Goal: Information Seeking & Learning: Learn about a topic

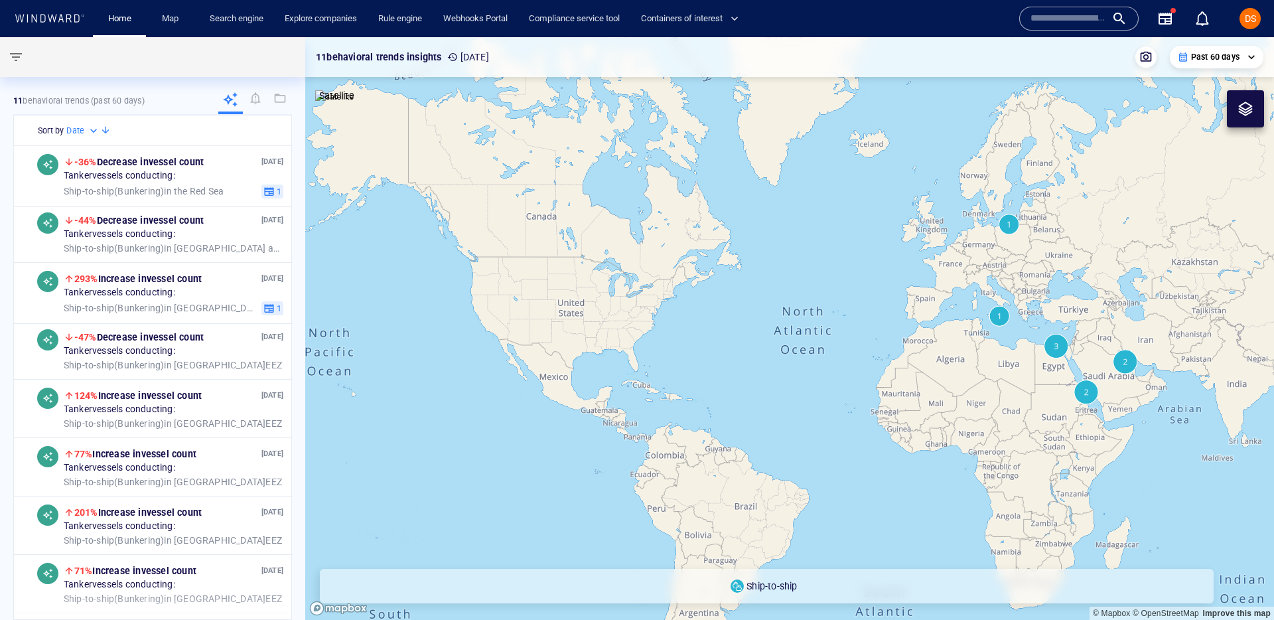
click at [1067, 12] on input "text" at bounding box center [1068, 19] width 76 height 20
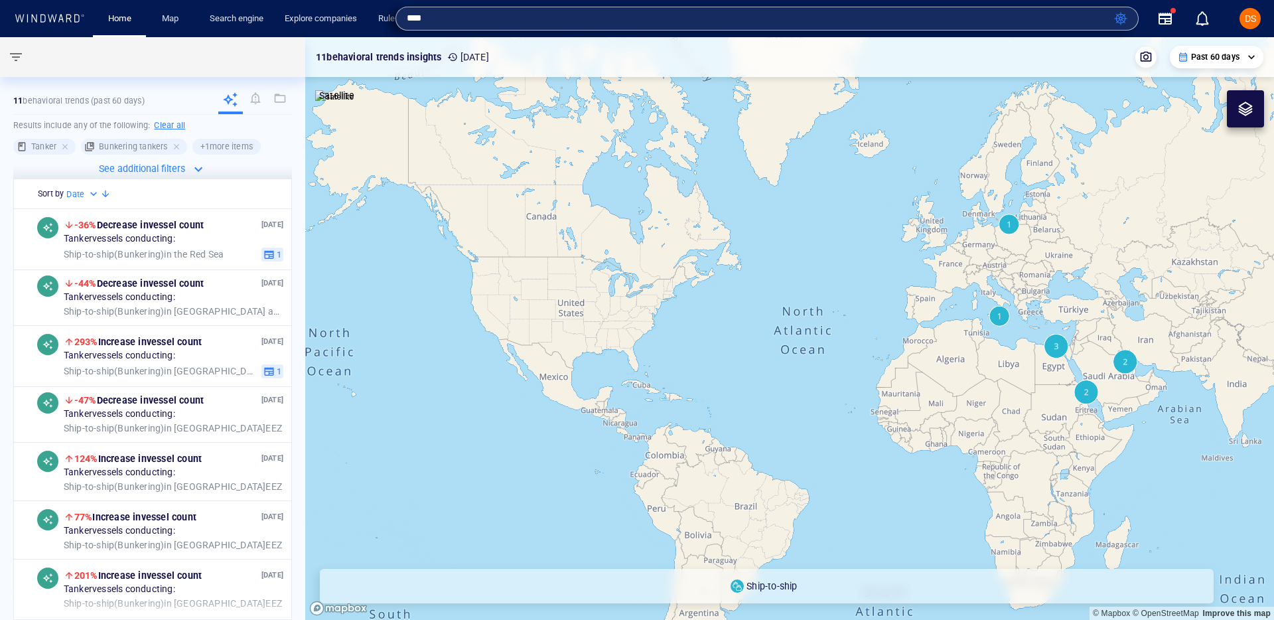
click at [480, 22] on input "****" at bounding box center [758, 19] width 702 height 20
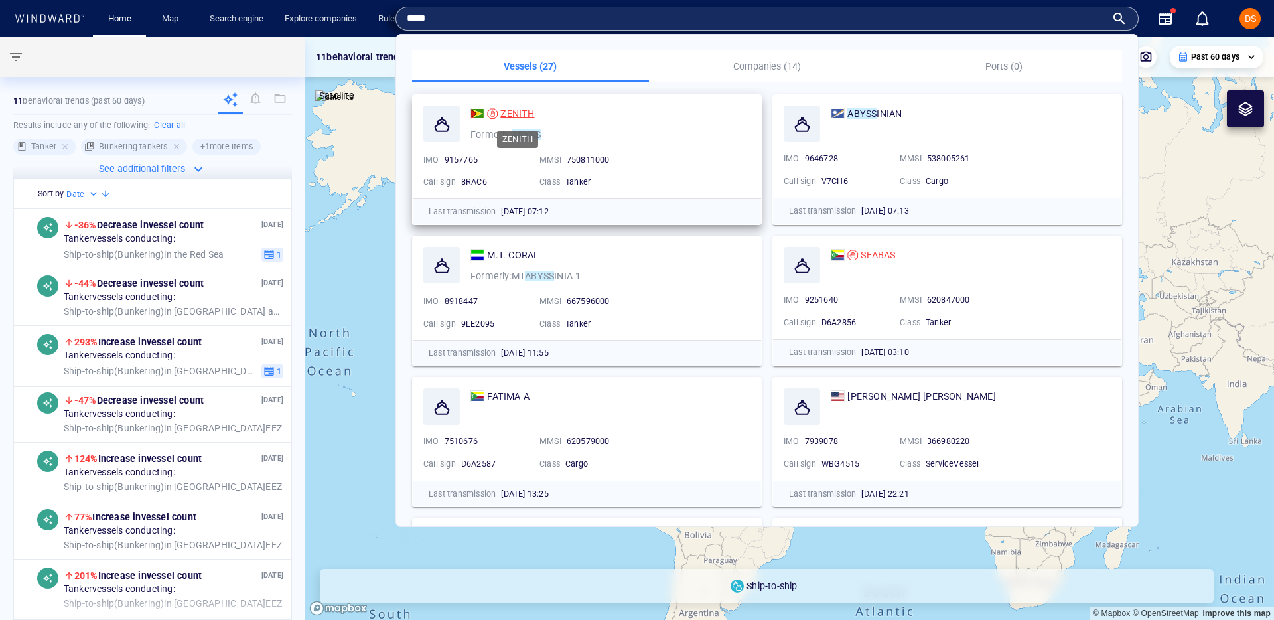
type input "*****"
click at [516, 114] on span "ZENITH" at bounding box center [517, 113] width 34 height 11
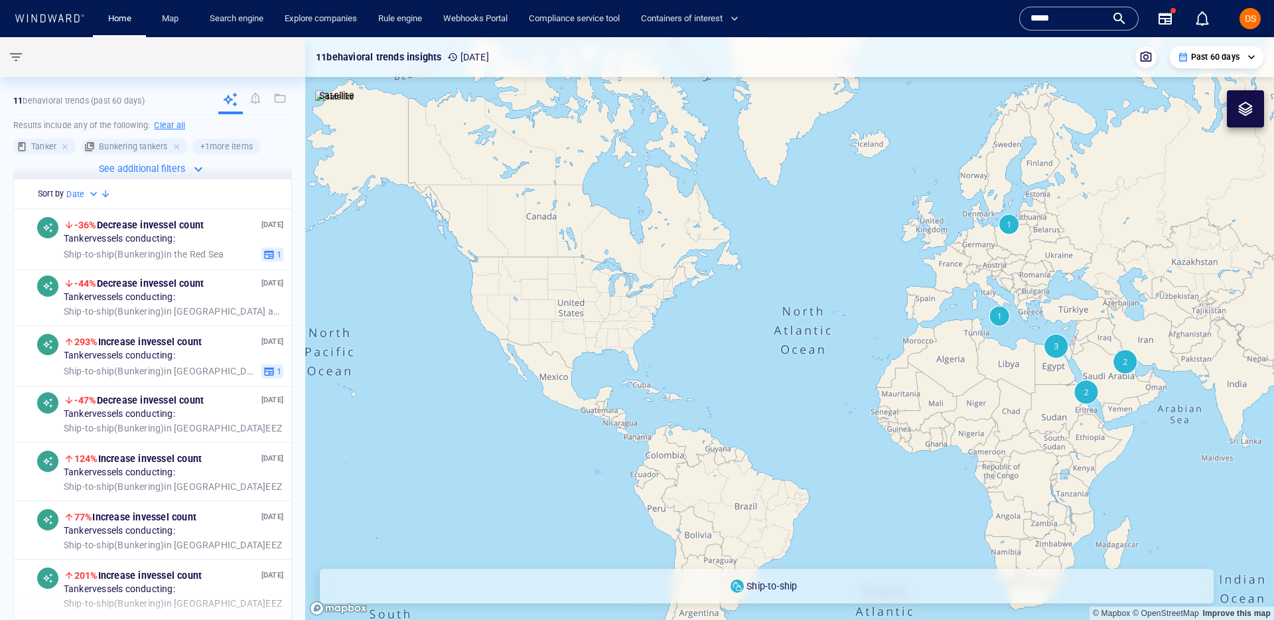
click at [1053, 22] on input "*****" at bounding box center [1068, 19] width 76 height 20
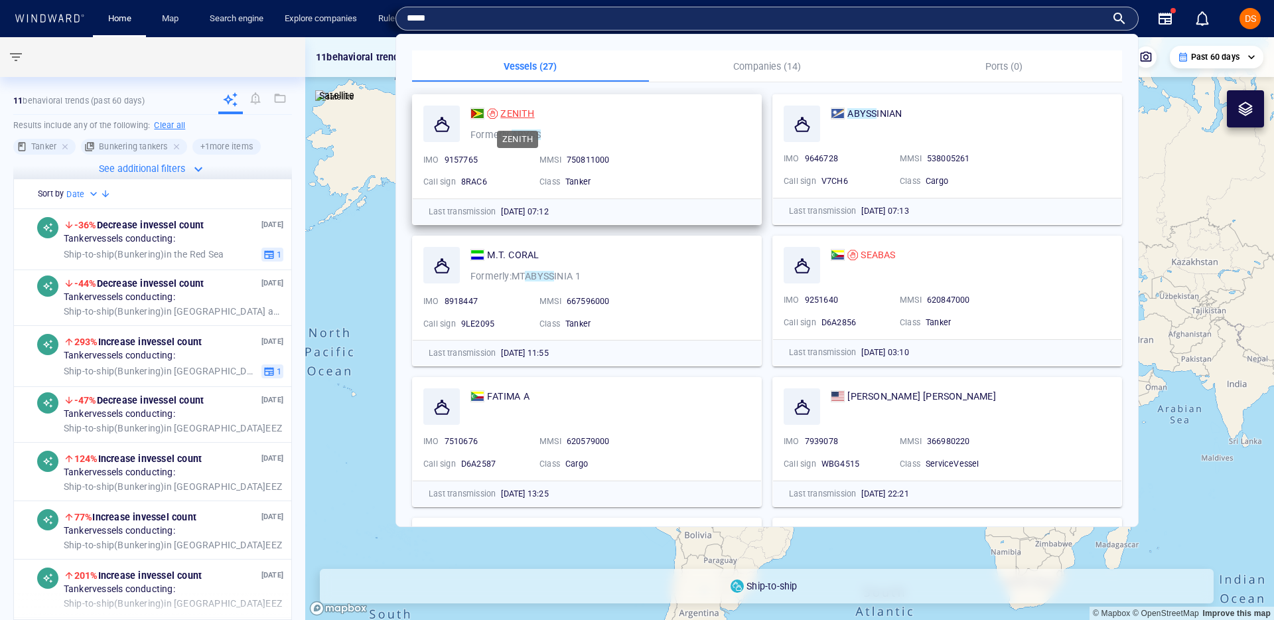
click at [505, 113] on span "ZENITH" at bounding box center [517, 113] width 34 height 11
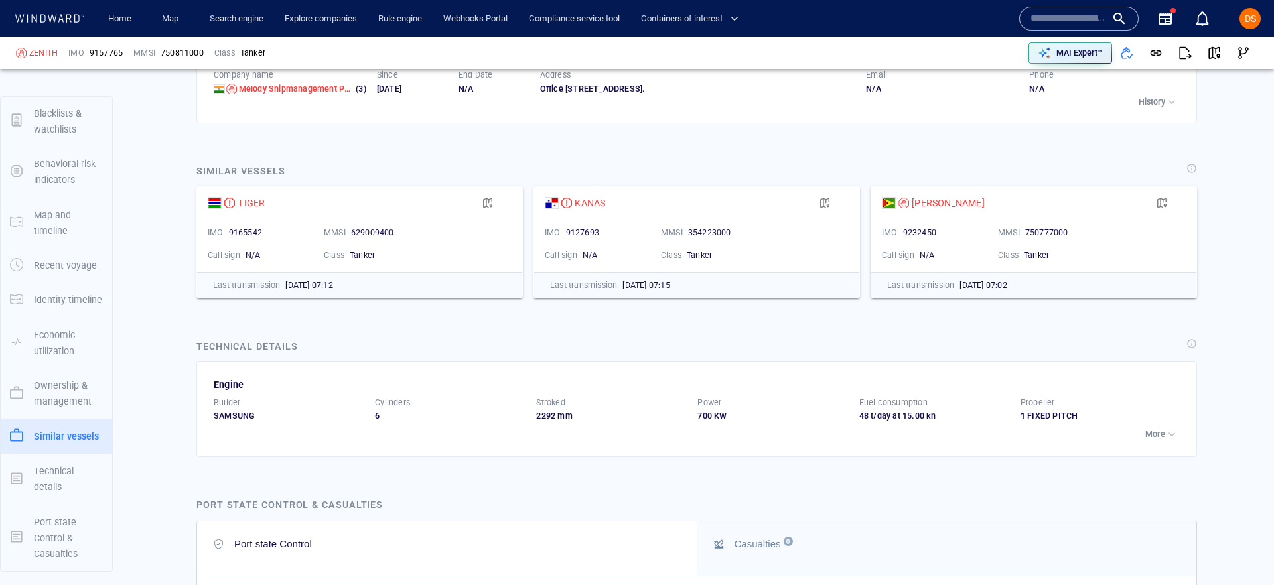
scroll to position [3805, 0]
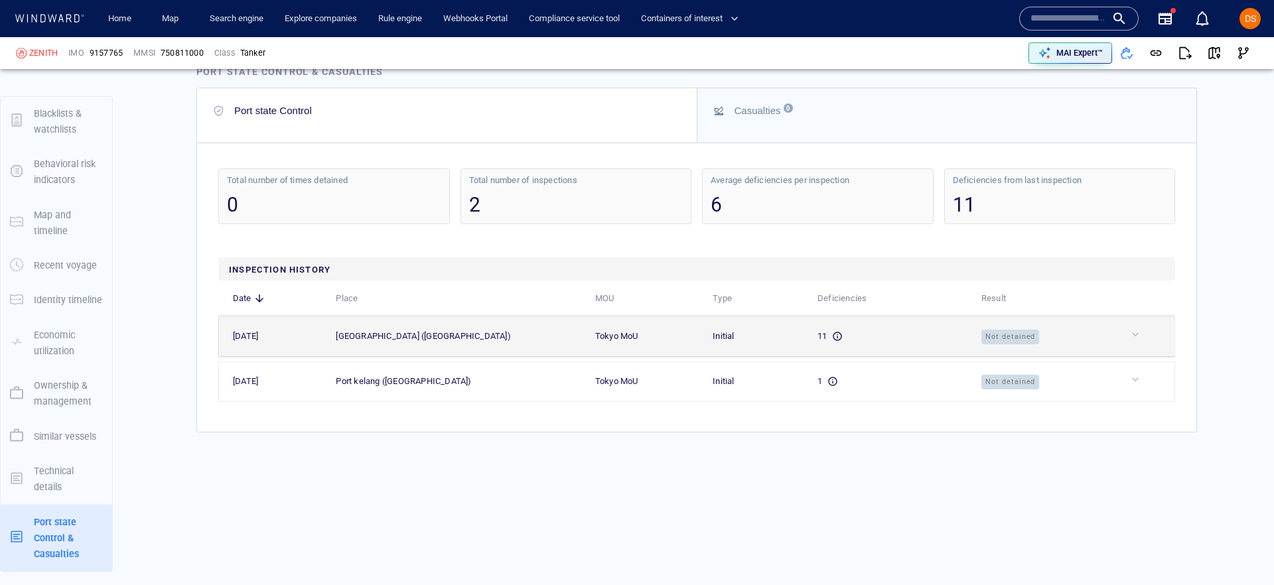
click at [1049, 336] on div "Not detained" at bounding box center [1046, 336] width 130 height 15
click at [1150, 342] on div at bounding box center [1149, 337] width 42 height 18
click at [1134, 338] on div at bounding box center [1149, 334] width 42 height 13
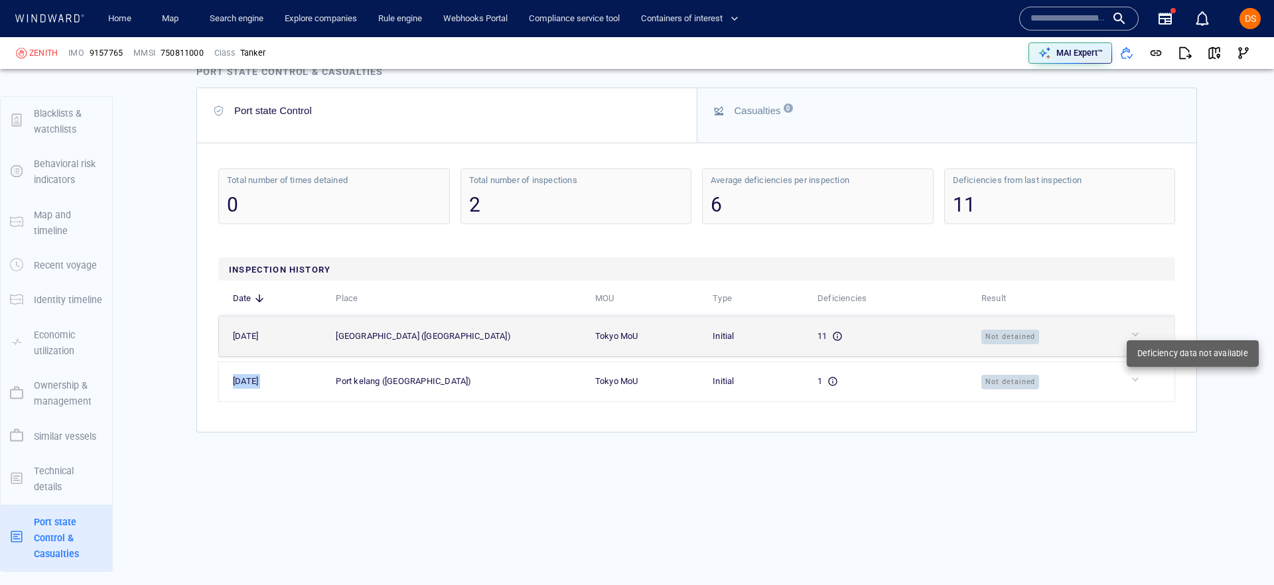
click at [1134, 338] on div at bounding box center [1149, 334] width 42 height 13
click at [1134, 341] on div at bounding box center [1149, 337] width 42 height 18
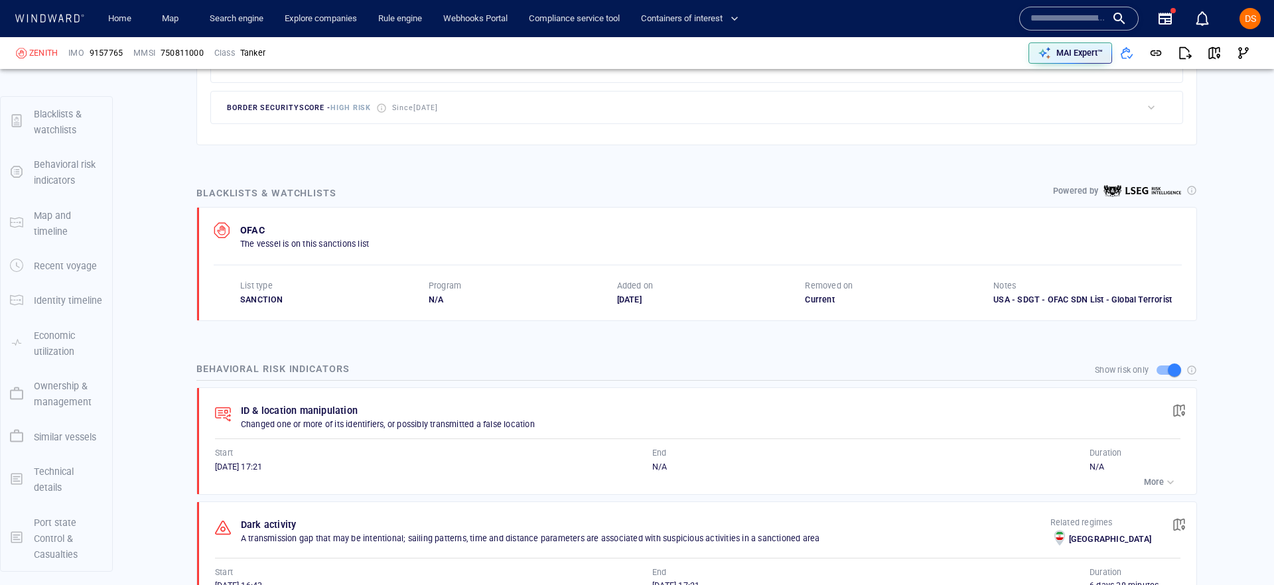
scroll to position [0, 0]
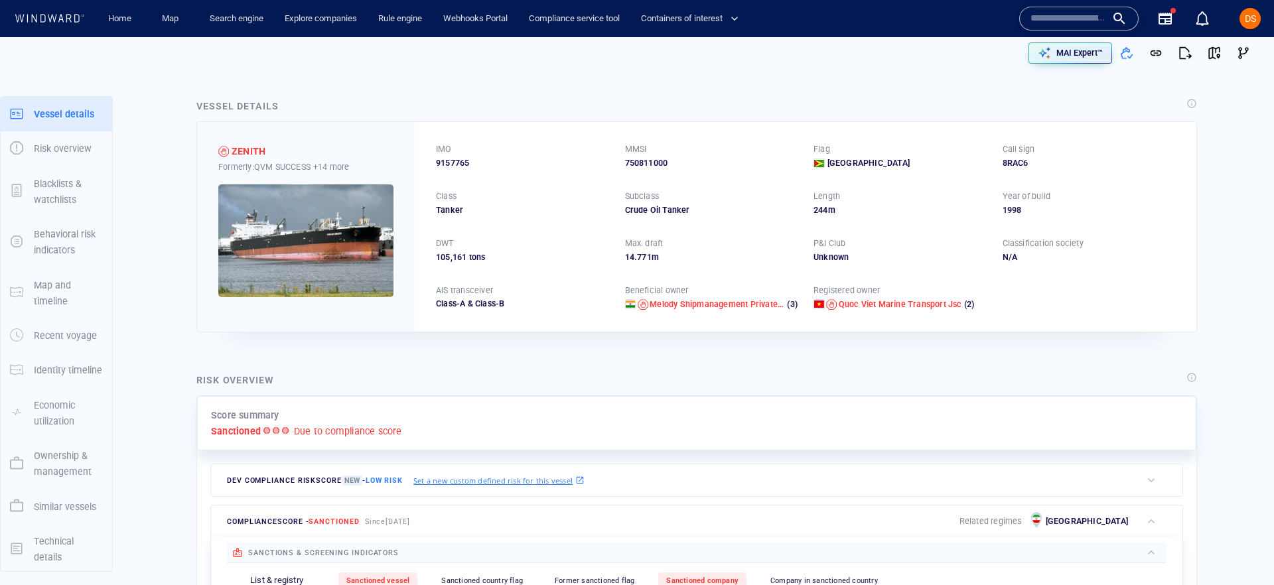
click at [1065, 17] on input "text" at bounding box center [1068, 19] width 76 height 20
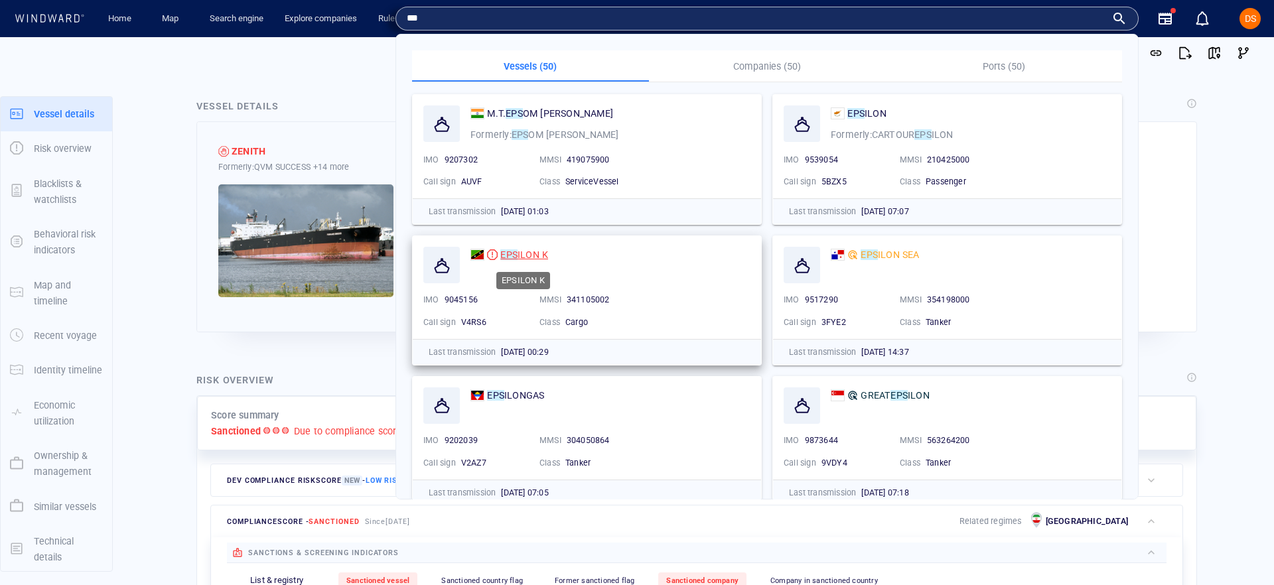
type input "***"
click at [539, 254] on span "ILON K" at bounding box center [532, 254] width 31 height 11
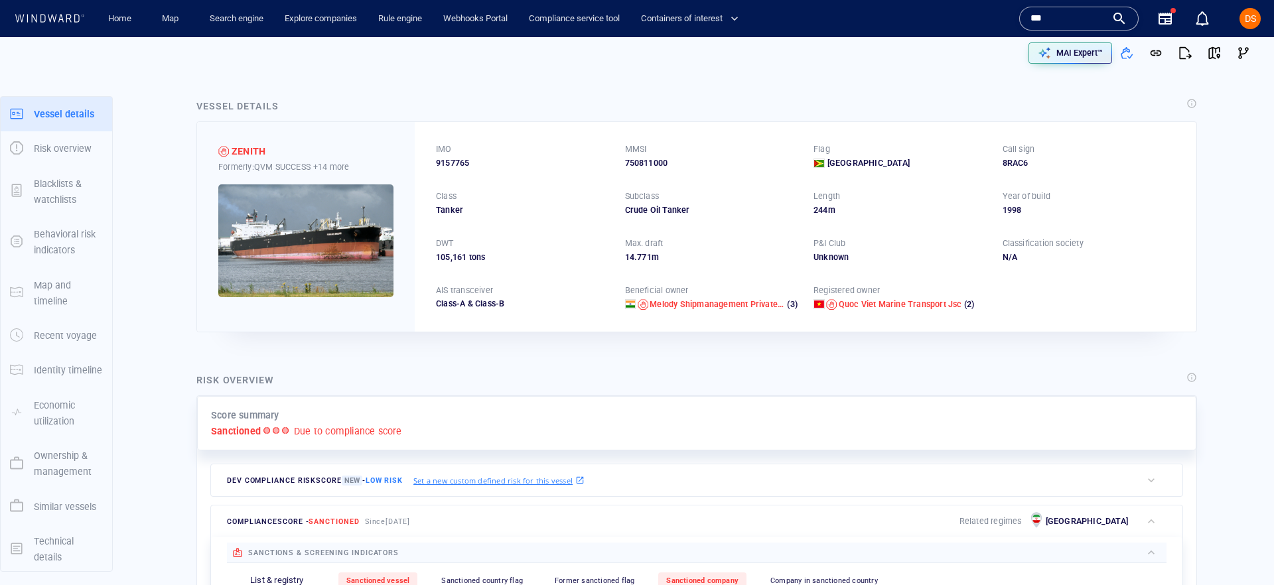
click at [1067, 10] on input "***" at bounding box center [1068, 19] width 76 height 20
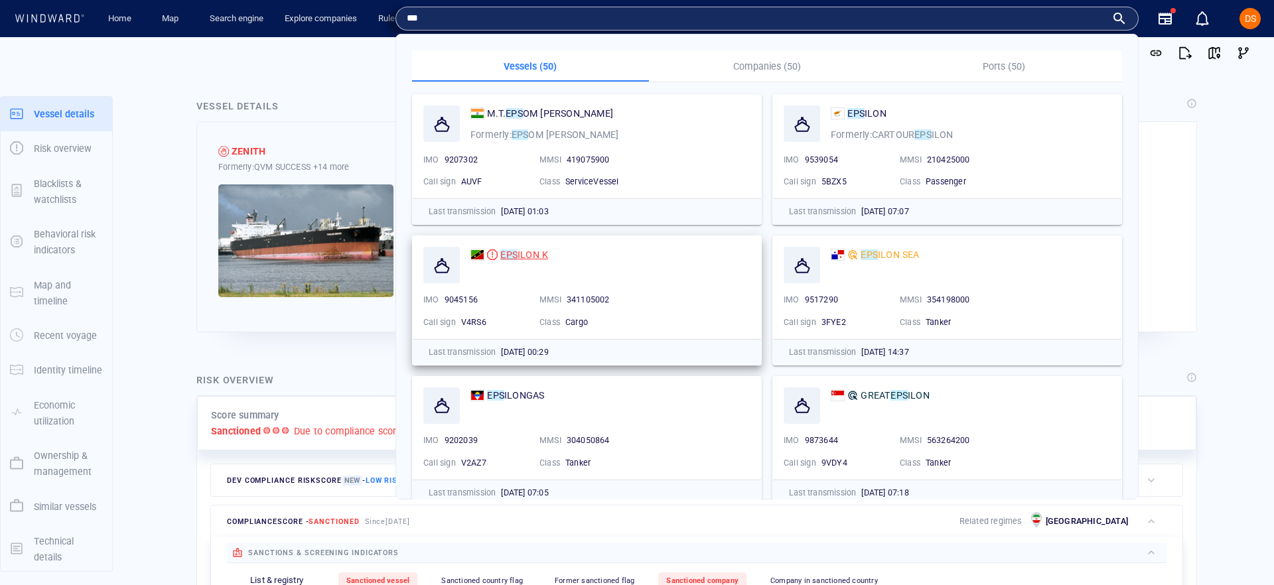
click at [538, 249] on div "EPS ILON K" at bounding box center [524, 255] width 48 height 16
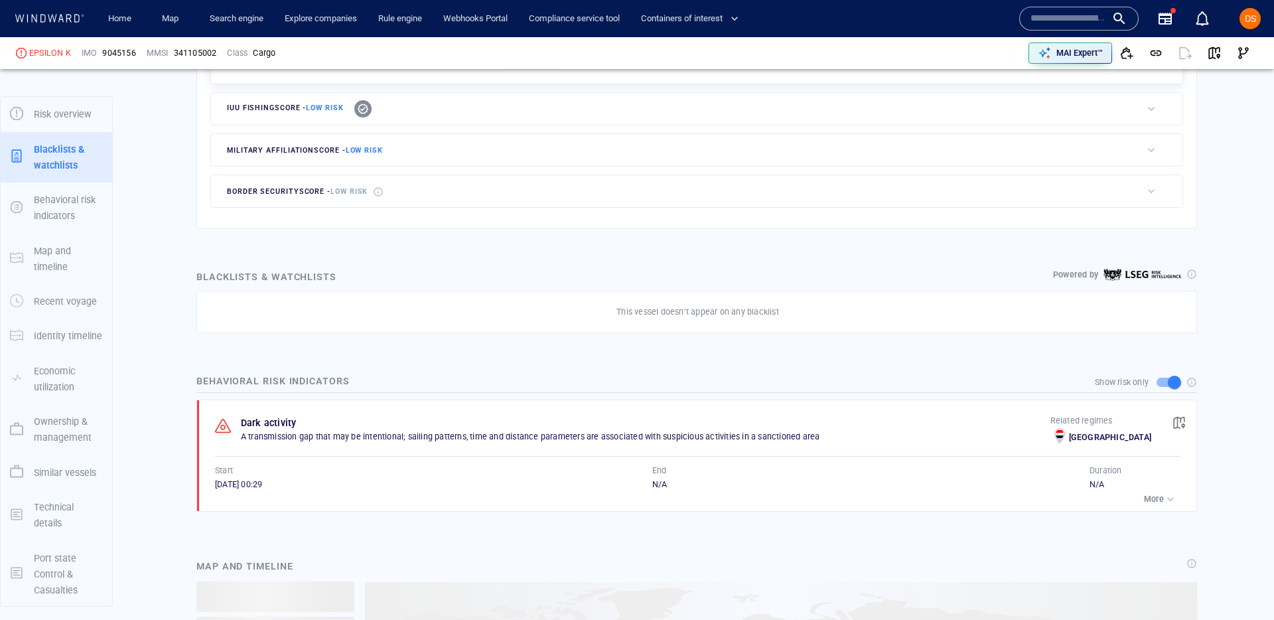
scroll to position [36, 0]
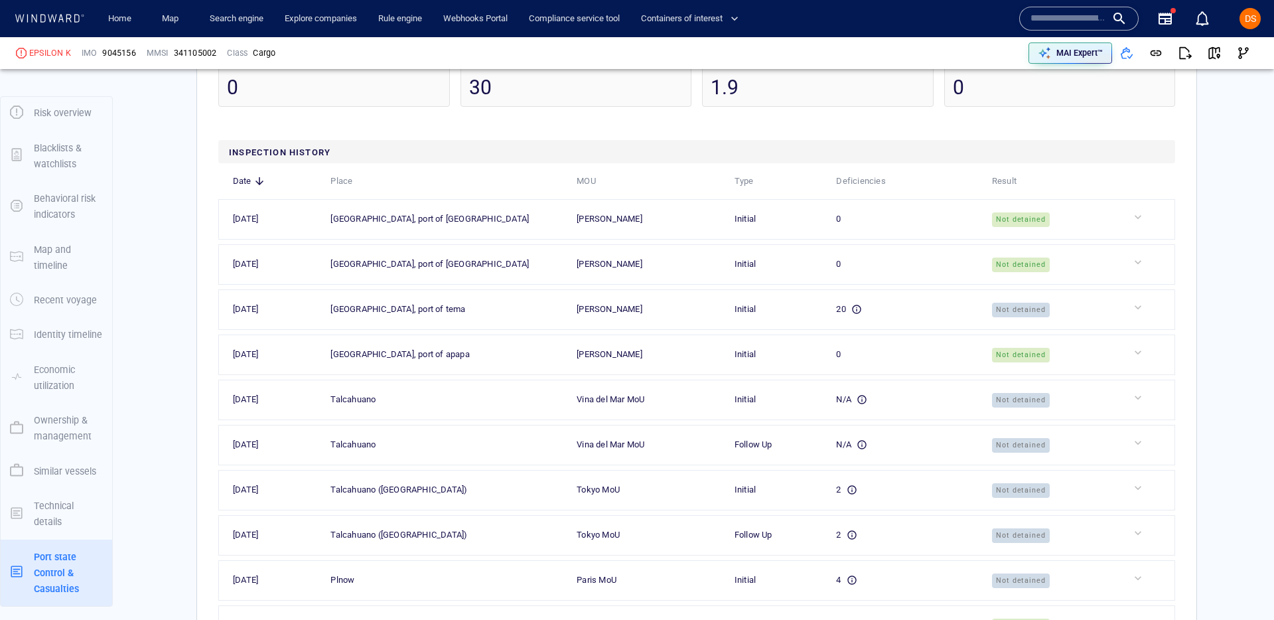
scroll to position [3310, 0]
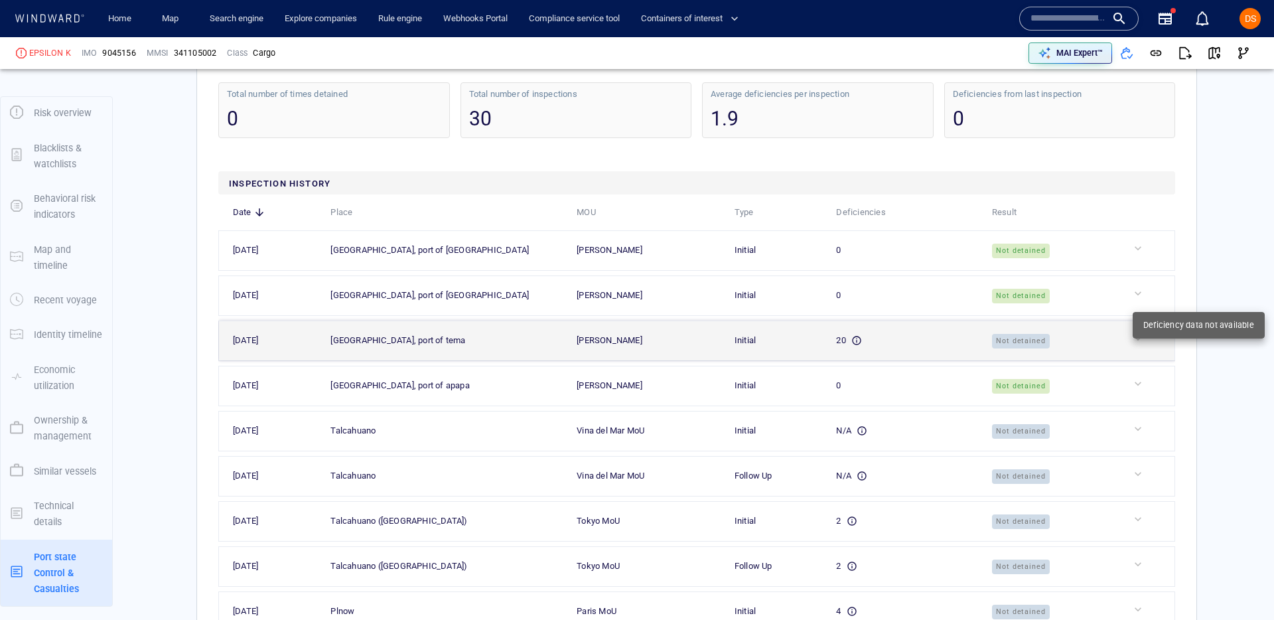
click at [1146, 332] on div at bounding box center [1151, 338] width 40 height 13
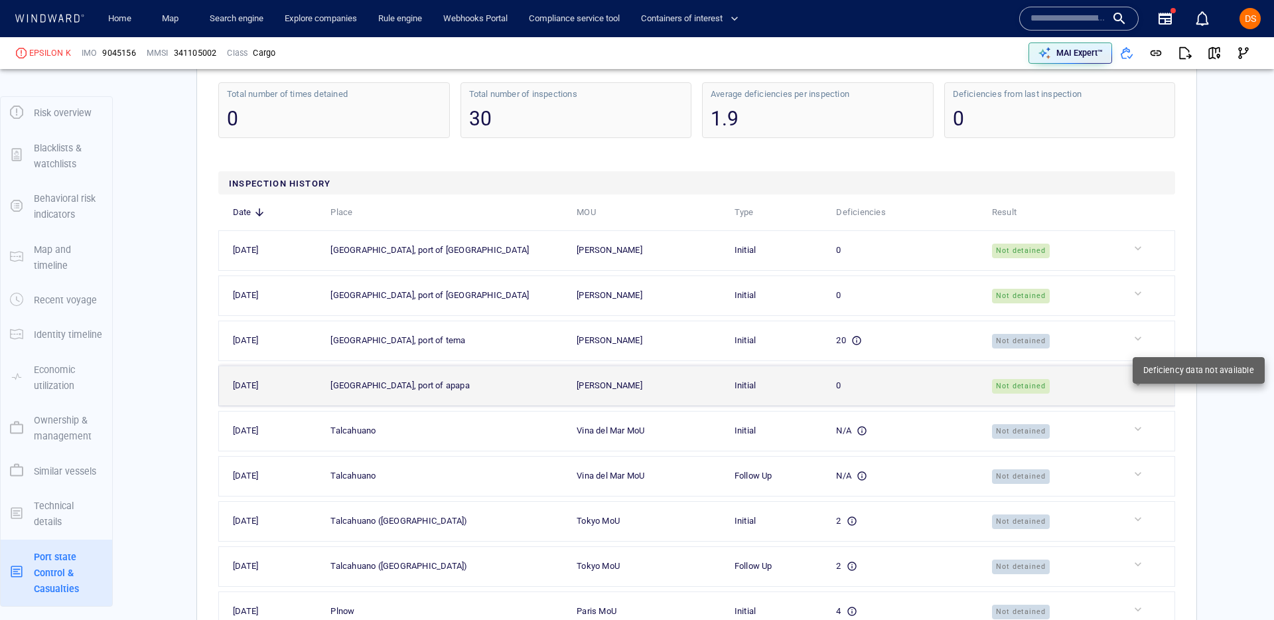
click at [1134, 377] on div at bounding box center [1151, 383] width 40 height 13
click at [1138, 377] on div at bounding box center [1151, 383] width 40 height 13
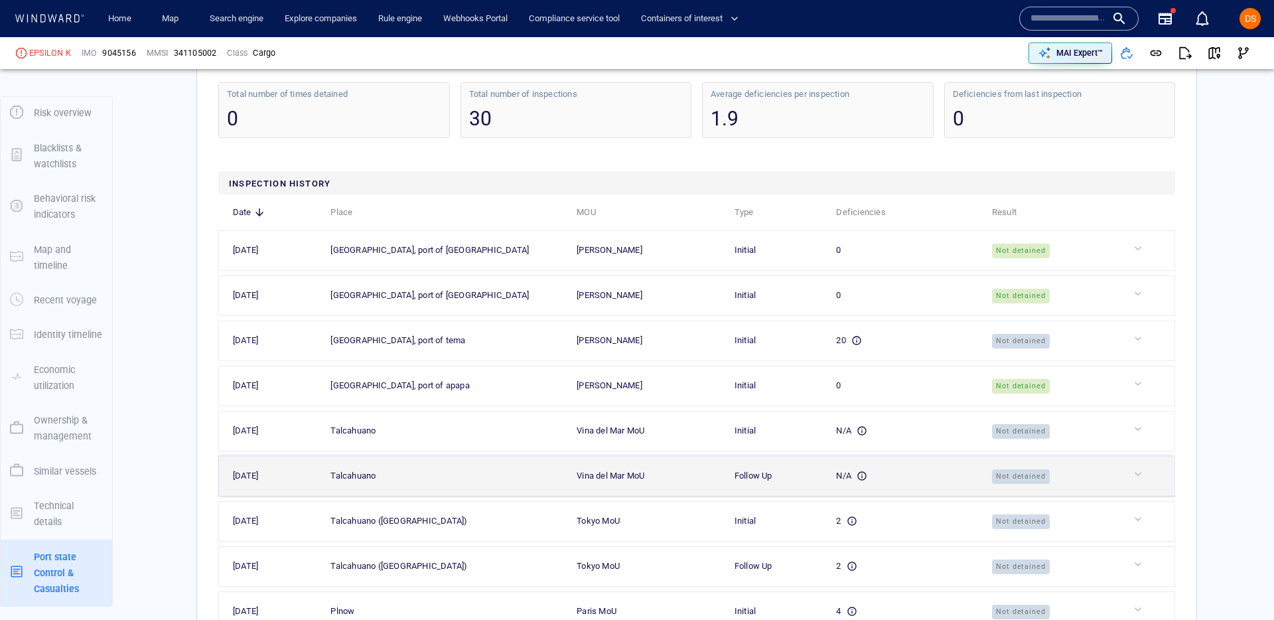
click at [1129, 456] on td at bounding box center [1145, 476] width 57 height 40
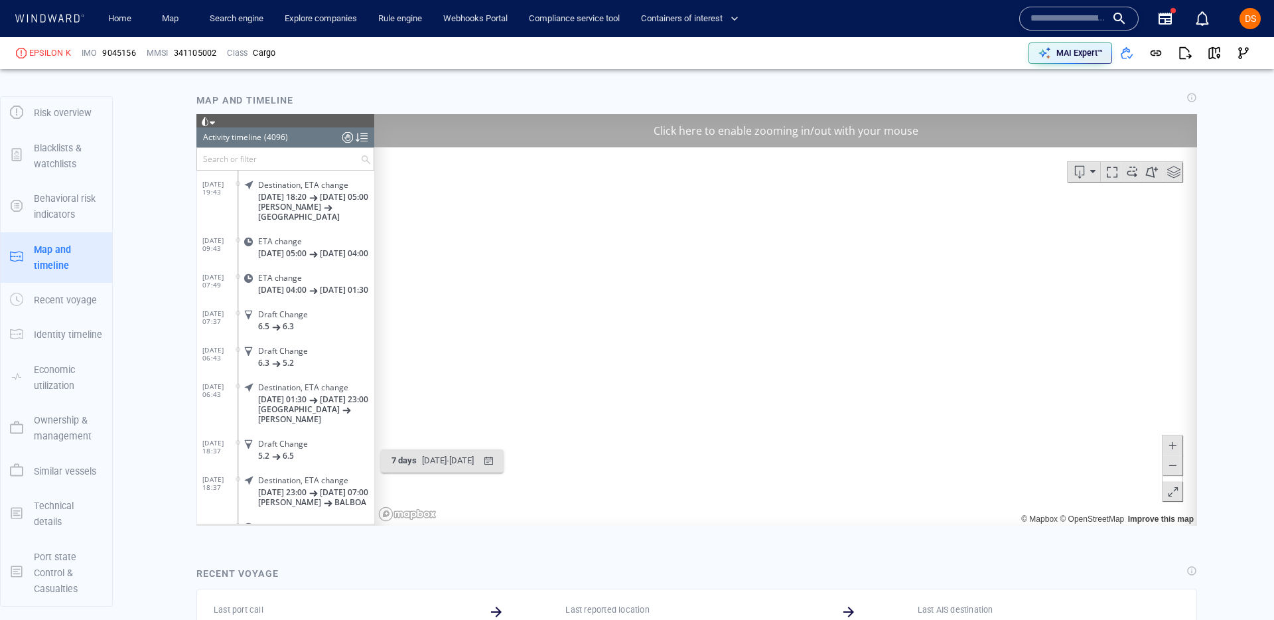
scroll to position [748, 0]
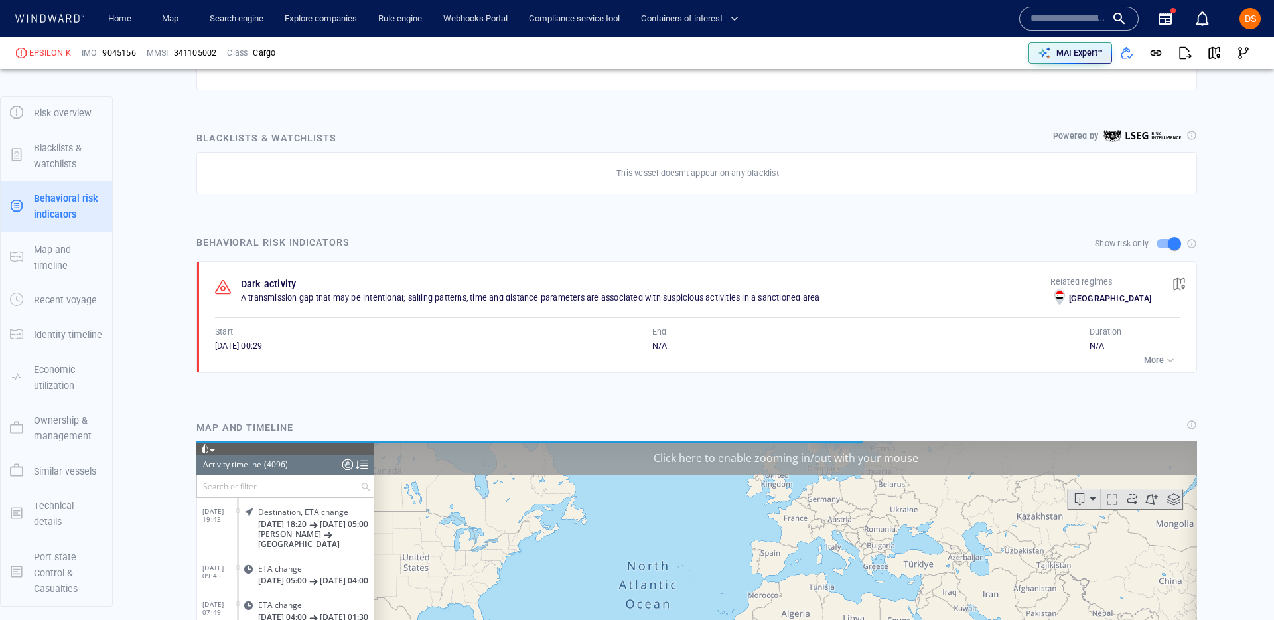
click at [1041, 22] on input "text" at bounding box center [1068, 19] width 76 height 20
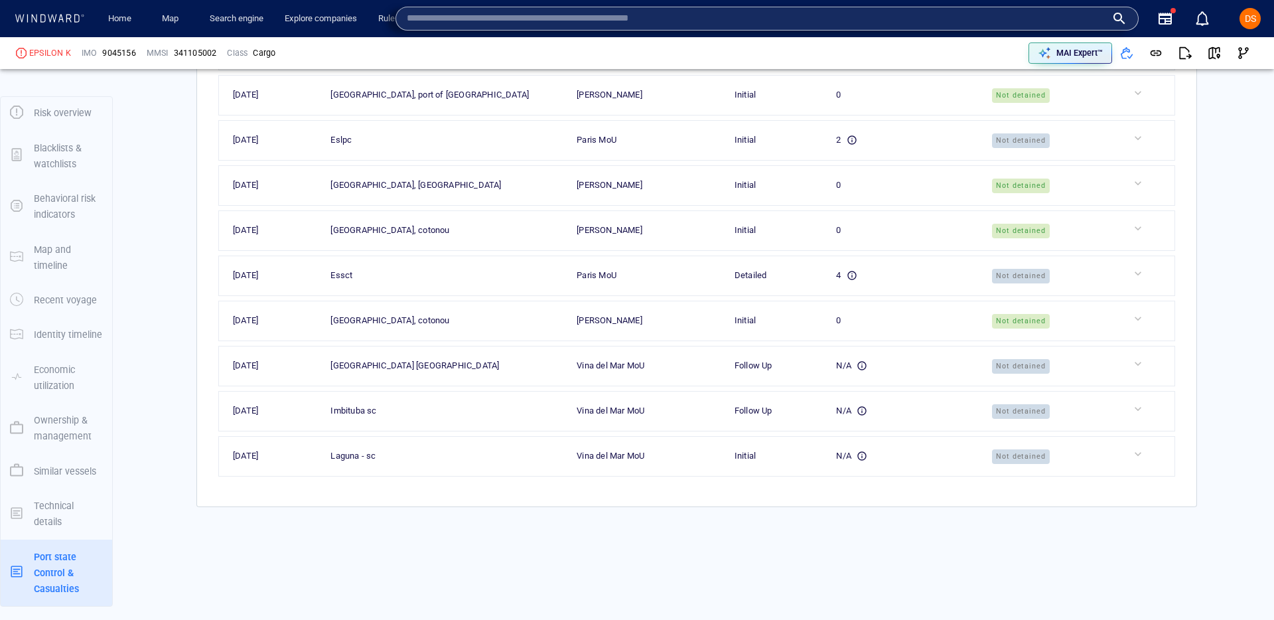
scroll to position [4419, 0]
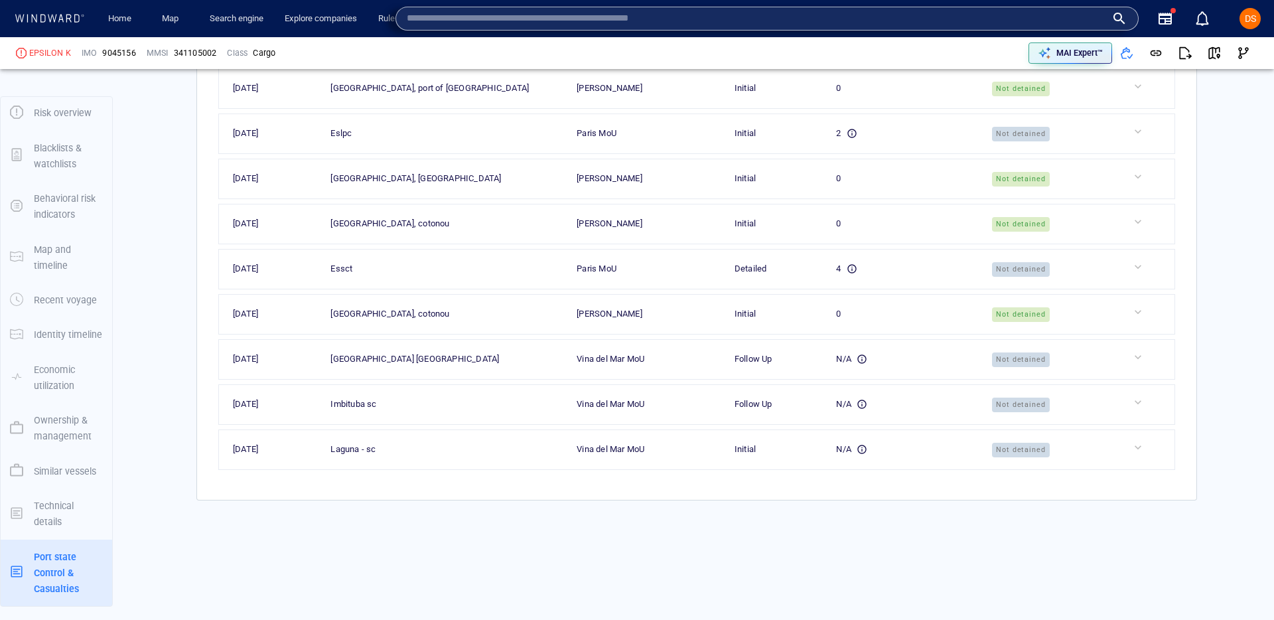
click at [69, 422] on p "Ownership & management" at bounding box center [68, 428] width 69 height 33
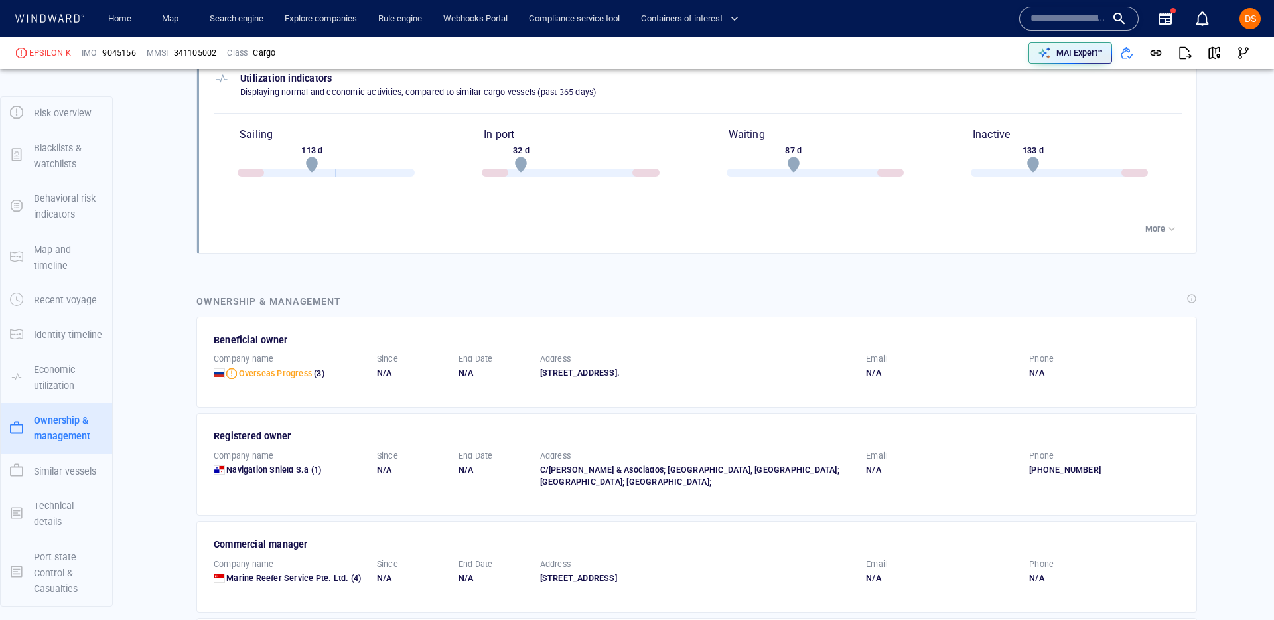
scroll to position [2084, 0]
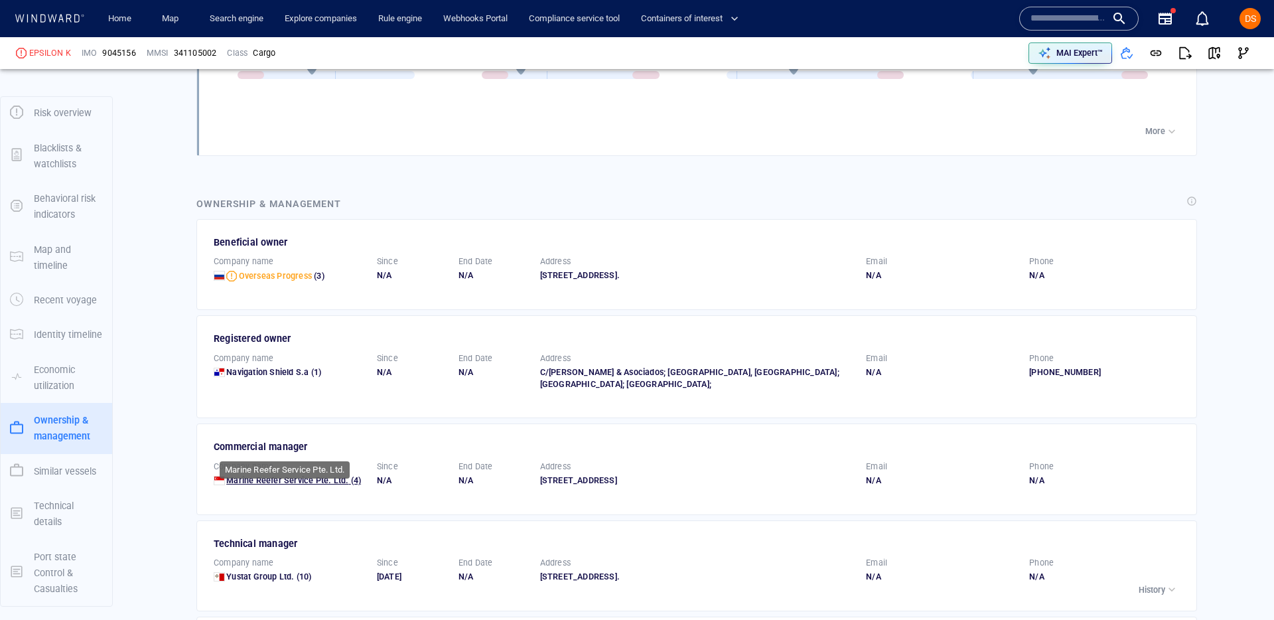
click at [265, 475] on span "Marine Reefer Service Pte. Ltd." at bounding box center [287, 480] width 122 height 10
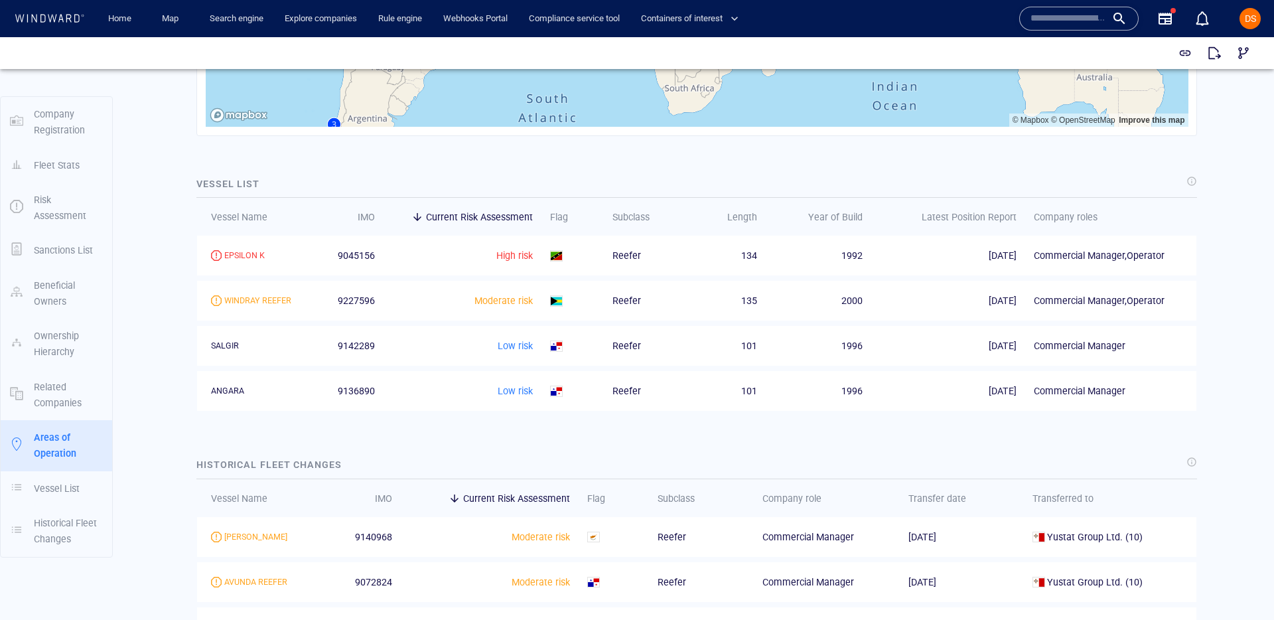
scroll to position [1426, 0]
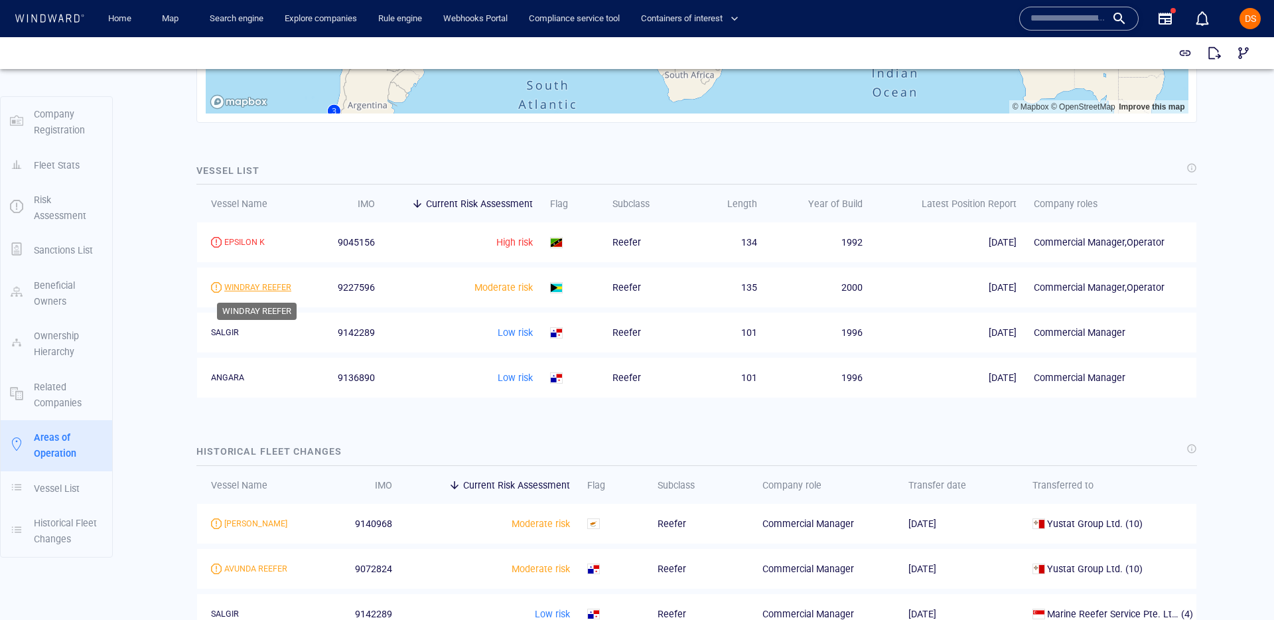
click at [242, 288] on div "WINDRAY REEFER" at bounding box center [257, 287] width 67 height 12
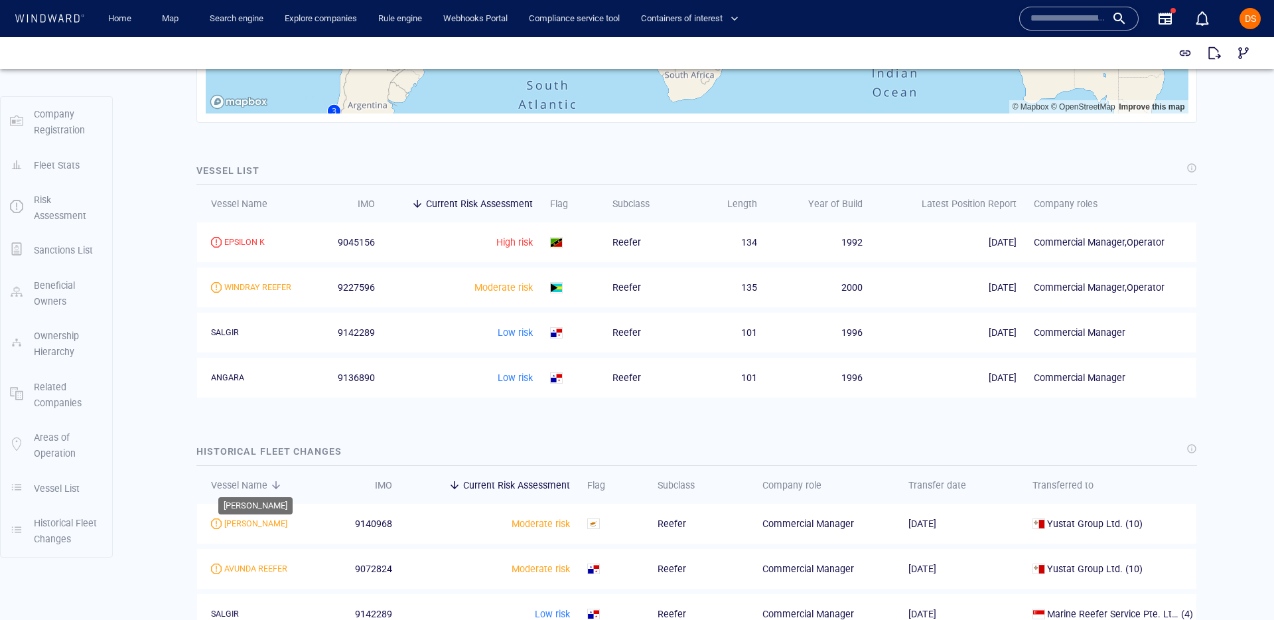
scroll to position [1520, 0]
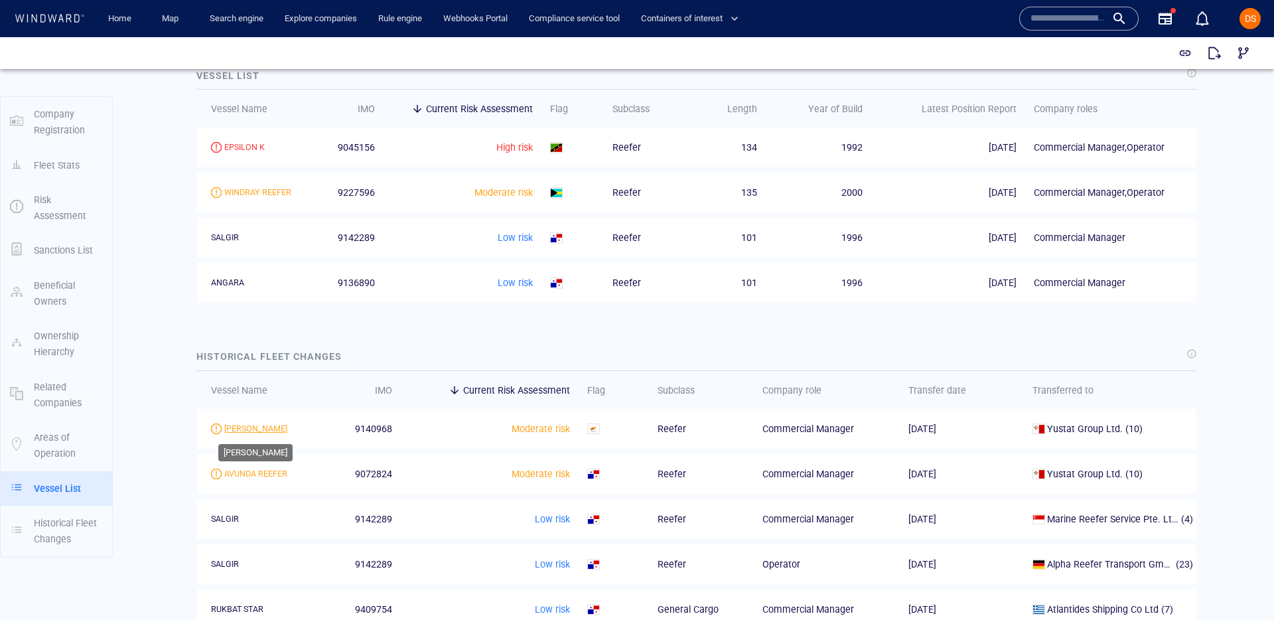
click at [230, 433] on div "ALMA" at bounding box center [255, 429] width 63 height 12
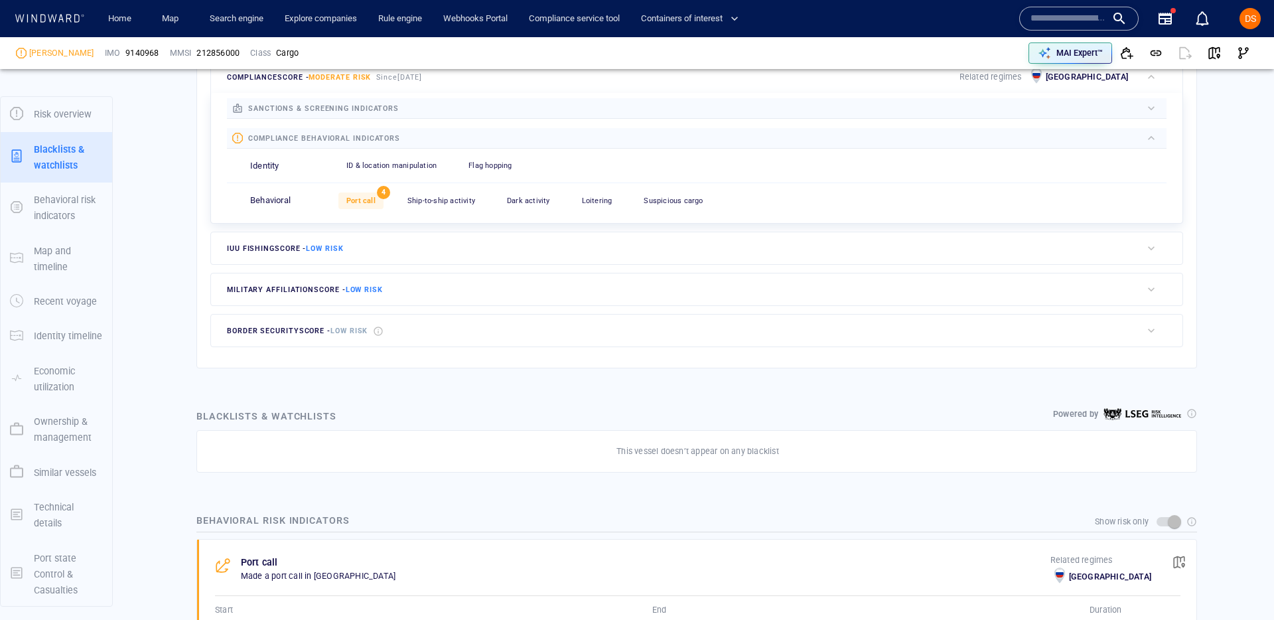
scroll to position [36, 0]
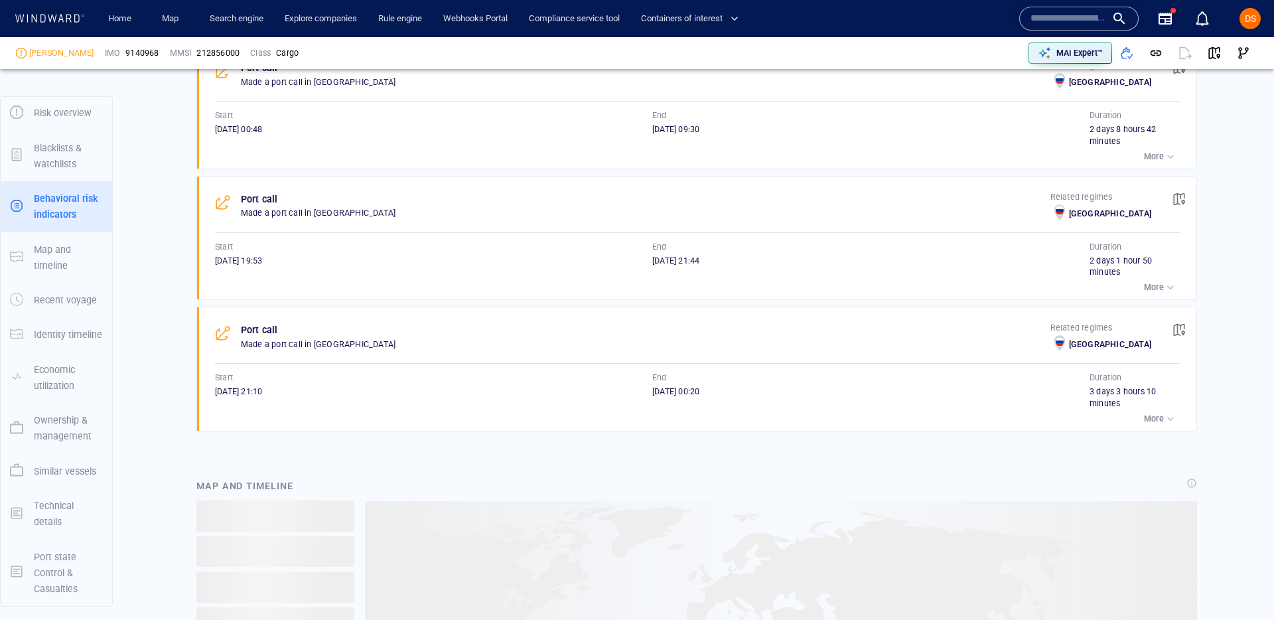
click at [63, 562] on p "Port state Control & Casualties" at bounding box center [68, 573] width 69 height 48
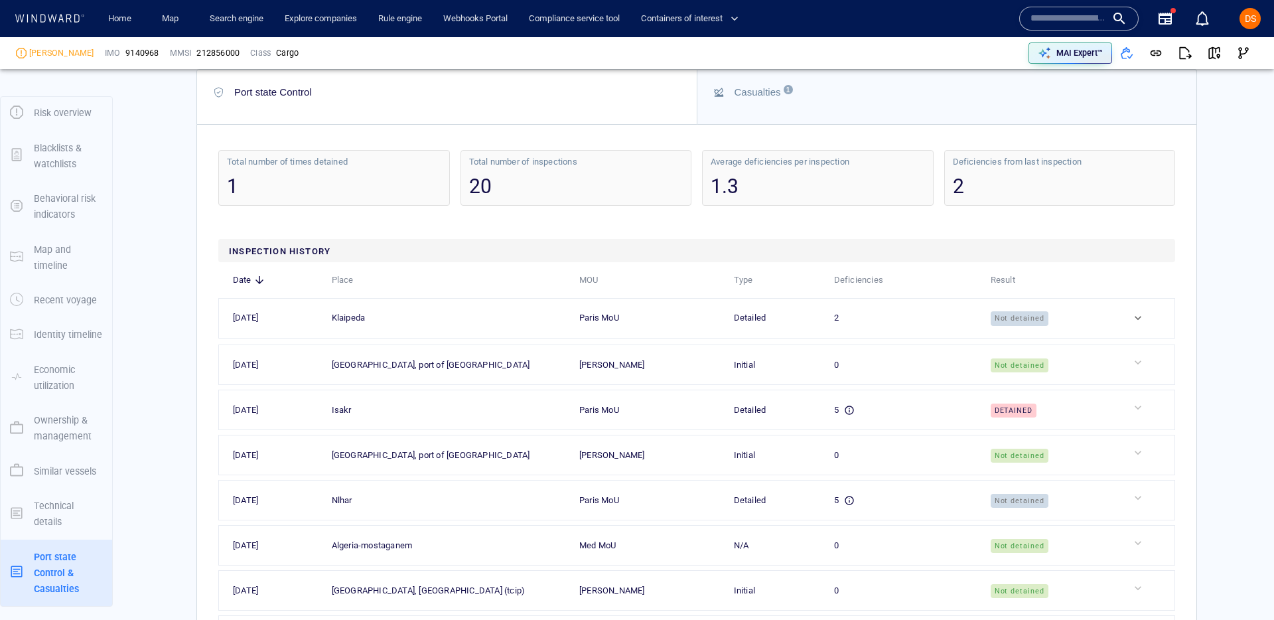
scroll to position [3642, 0]
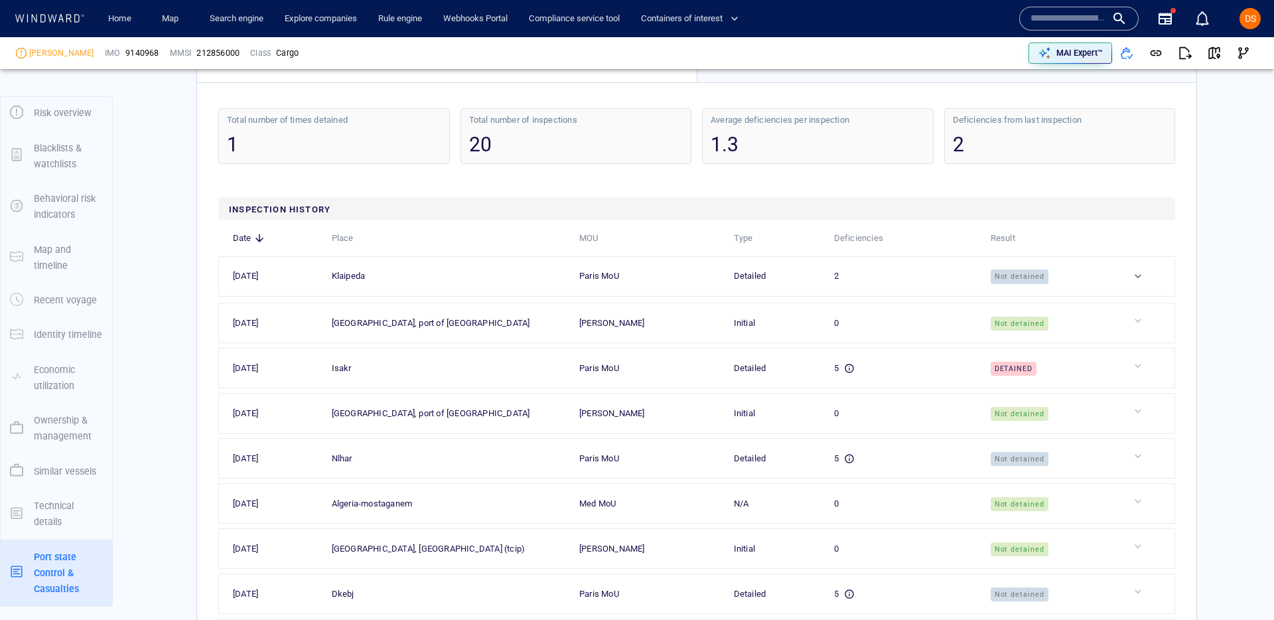
click at [1059, 23] on input "text" at bounding box center [1068, 19] width 76 height 20
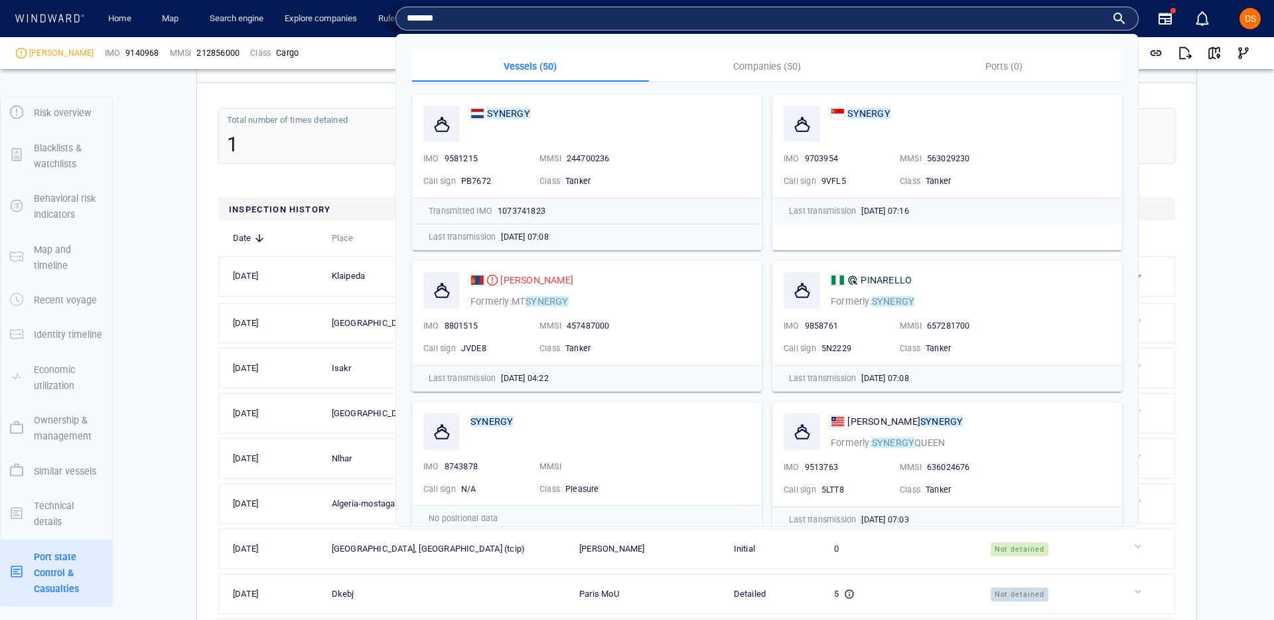
type input "*******"
click at [754, 70] on p "Companies (50)" at bounding box center [767, 66] width 221 height 16
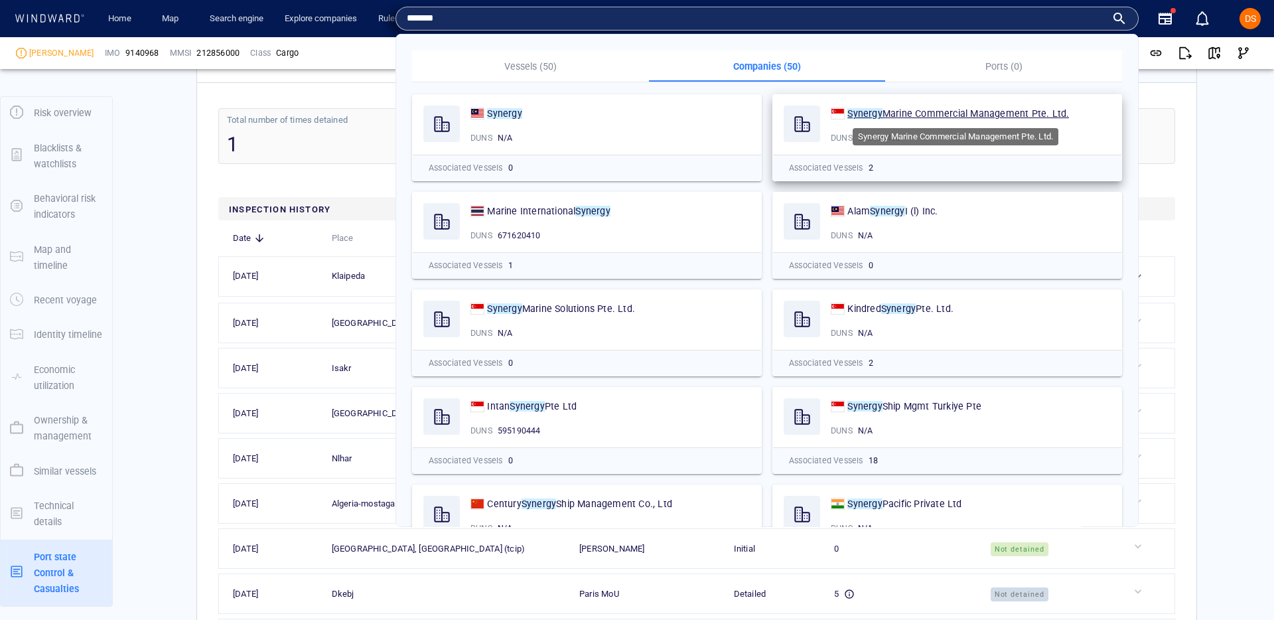
click at [871, 110] on mark "Synergy" at bounding box center [864, 113] width 34 height 11
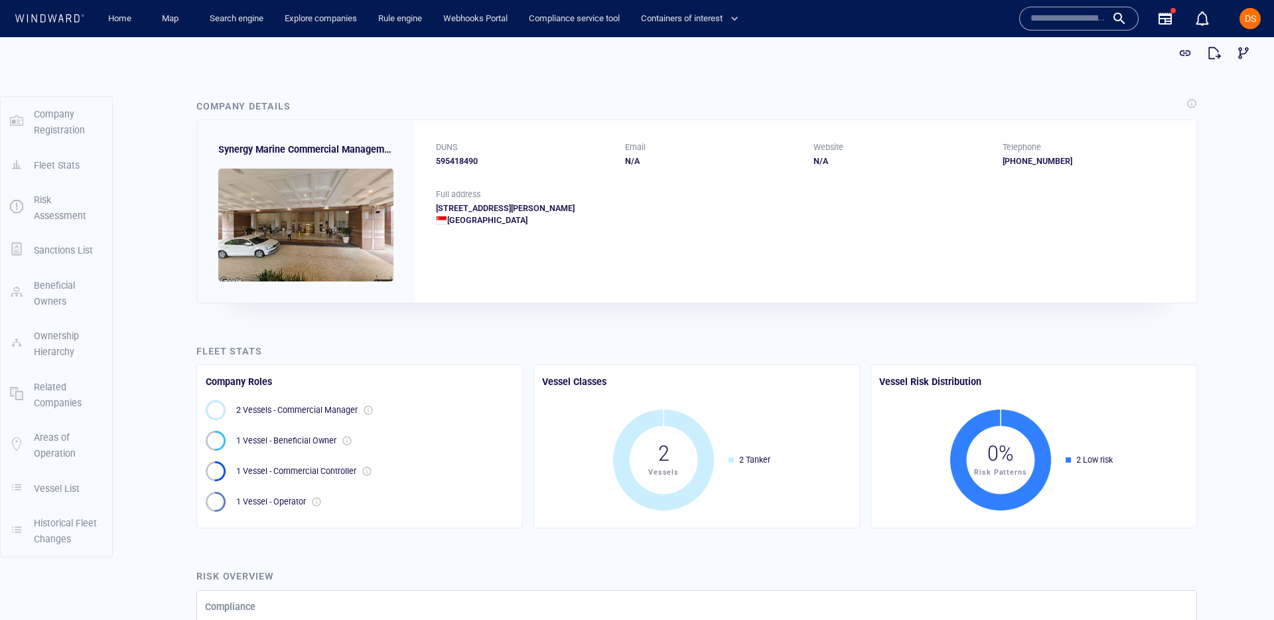
click at [73, 537] on p "Historical Fleet Changes" at bounding box center [68, 531] width 69 height 33
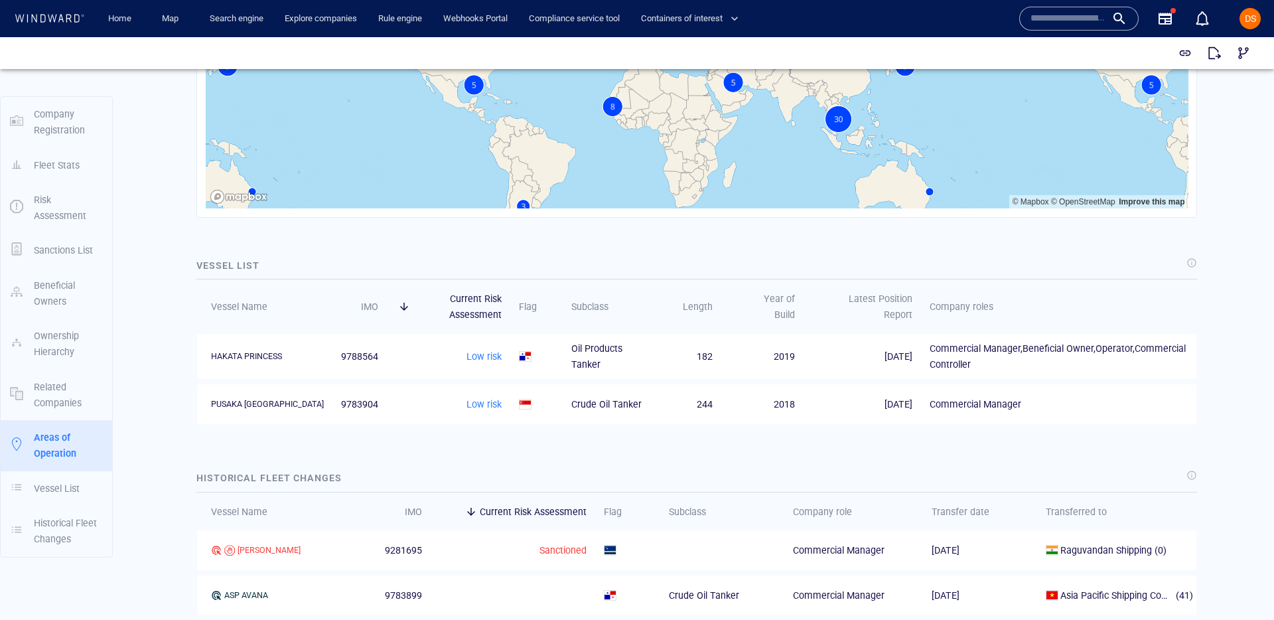
scroll to position [1944, 0]
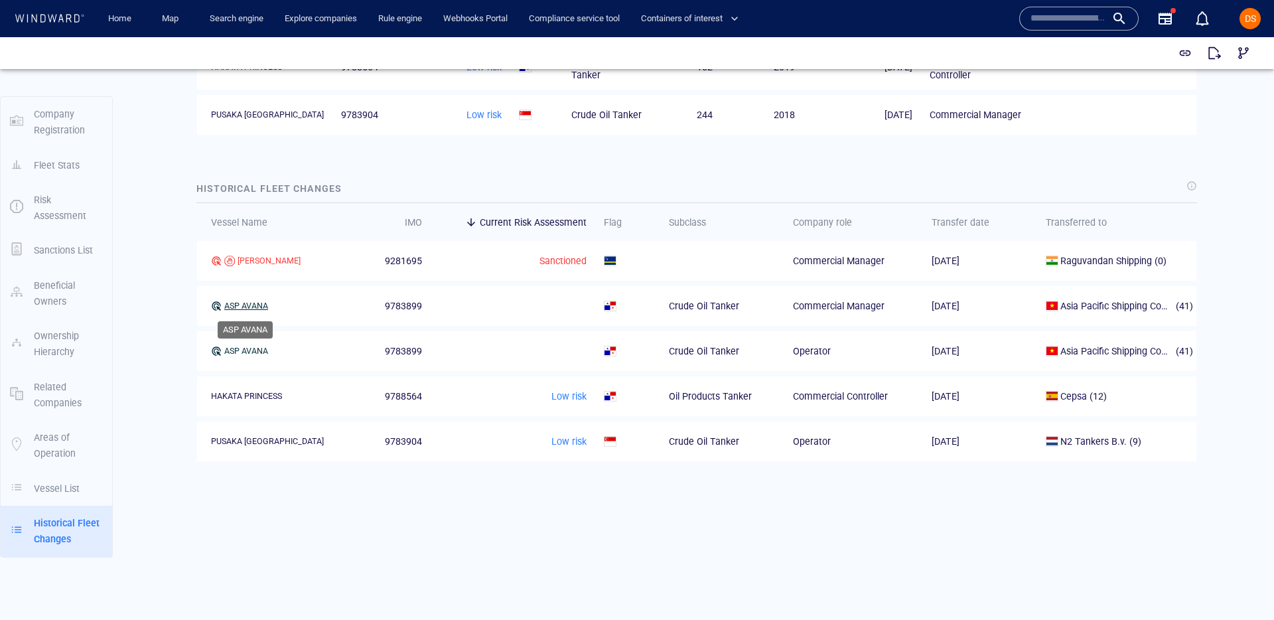
click at [252, 301] on div "ASP AVANA" at bounding box center [246, 306] width 44 height 12
click at [252, 395] on div "HAKATA PRINCESS" at bounding box center [246, 396] width 71 height 12
click at [244, 257] on div "[PERSON_NAME]" at bounding box center [268, 261] width 63 height 12
